Goal: Information Seeking & Learning: Learn about a topic

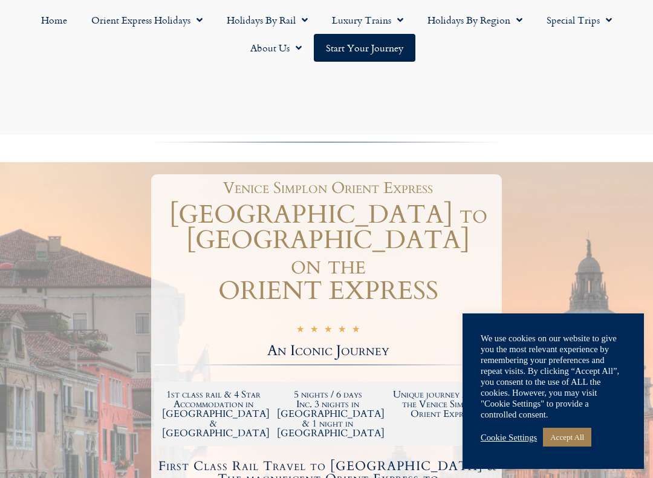
scroll to position [1020, 4]
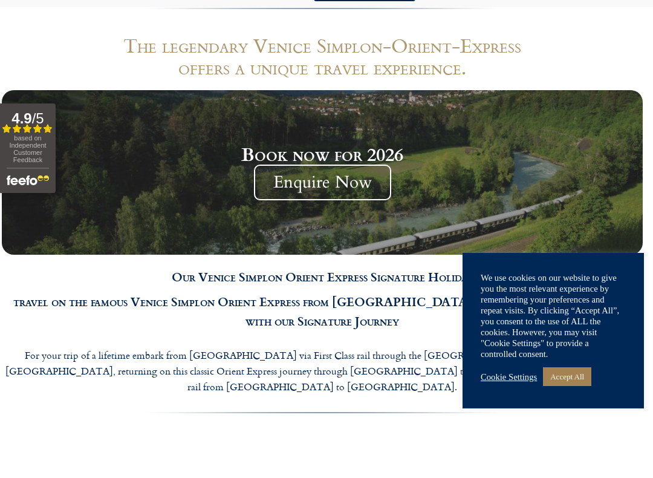
click at [569, 425] on div "Cookie Settings Accept All" at bounding box center [553, 437] width 145 height 25
click at [571, 428] on link "Accept All" at bounding box center [567, 437] width 48 height 19
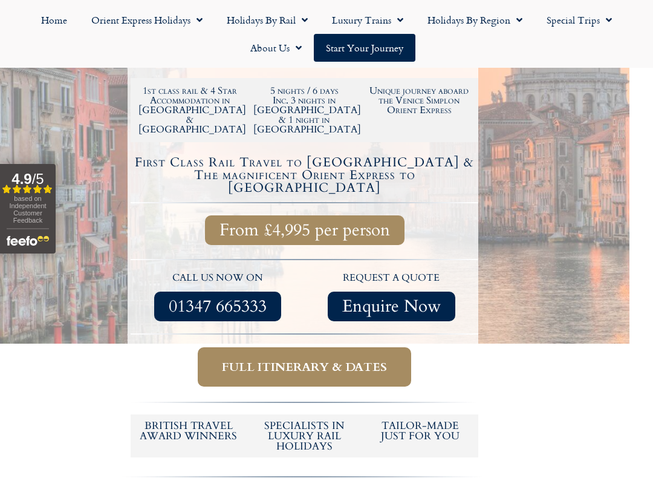
scroll to position [338, 24]
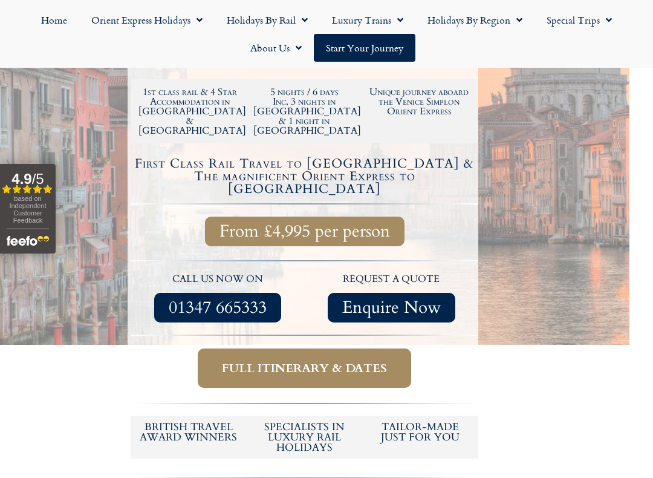
click at [284, 361] on span "Full itinerary & dates" at bounding box center [304, 368] width 165 height 15
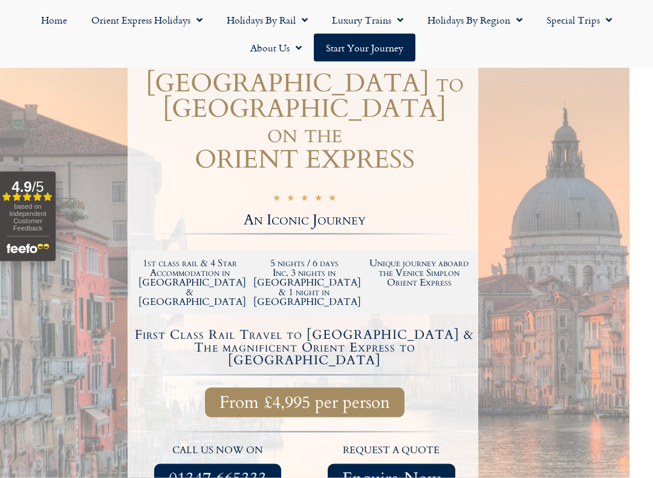
scroll to position [0, 24]
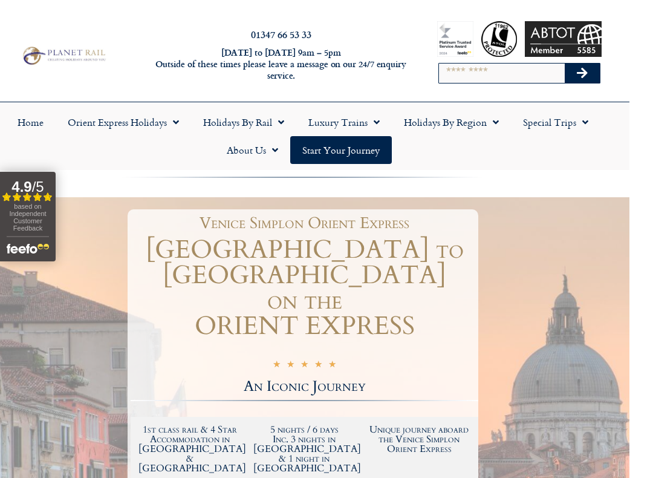
click at [163, 120] on link "Orient Express Holidays" at bounding box center [124, 122] width 136 height 28
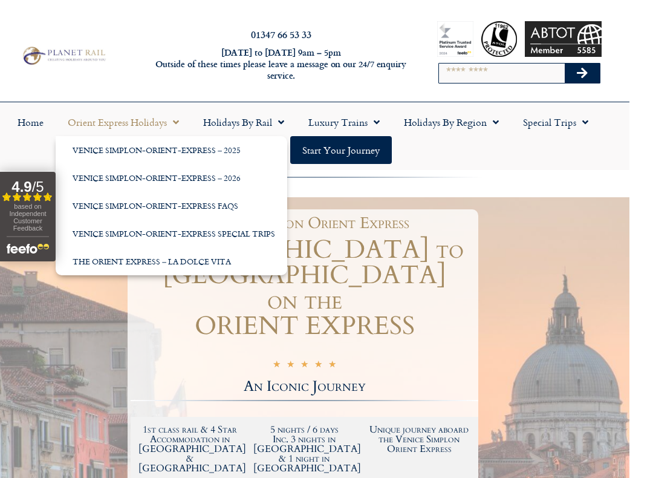
click at [174, 126] on span "Menu" at bounding box center [173, 122] width 12 height 22
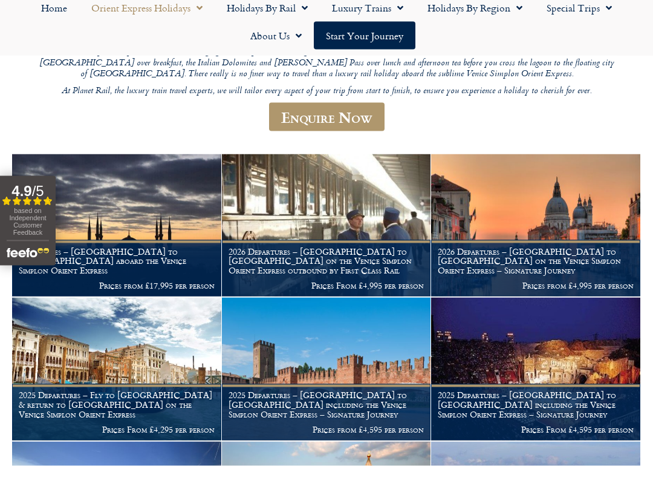
scroll to position [284, 0]
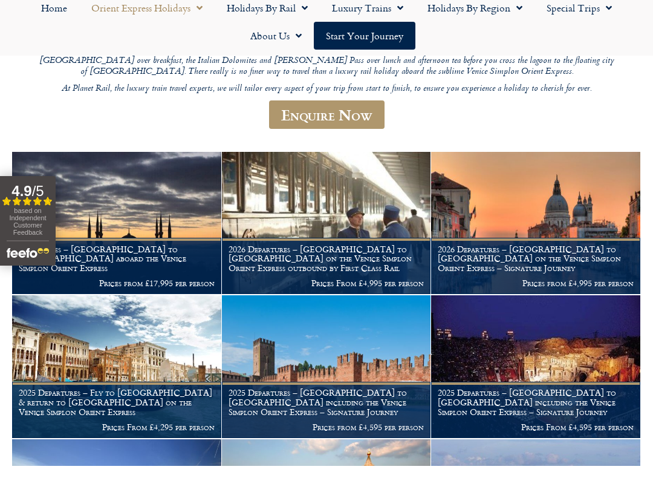
click at [323, 205] on img at bounding box center [326, 235] width 209 height 143
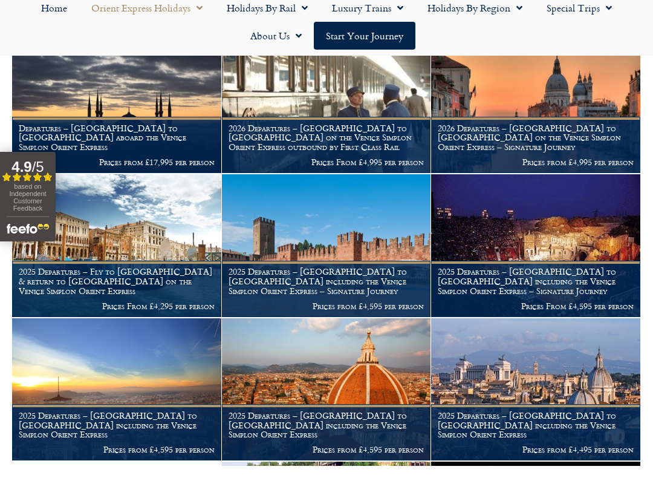
scroll to position [0, 0]
